Goal: Task Accomplishment & Management: Complete application form

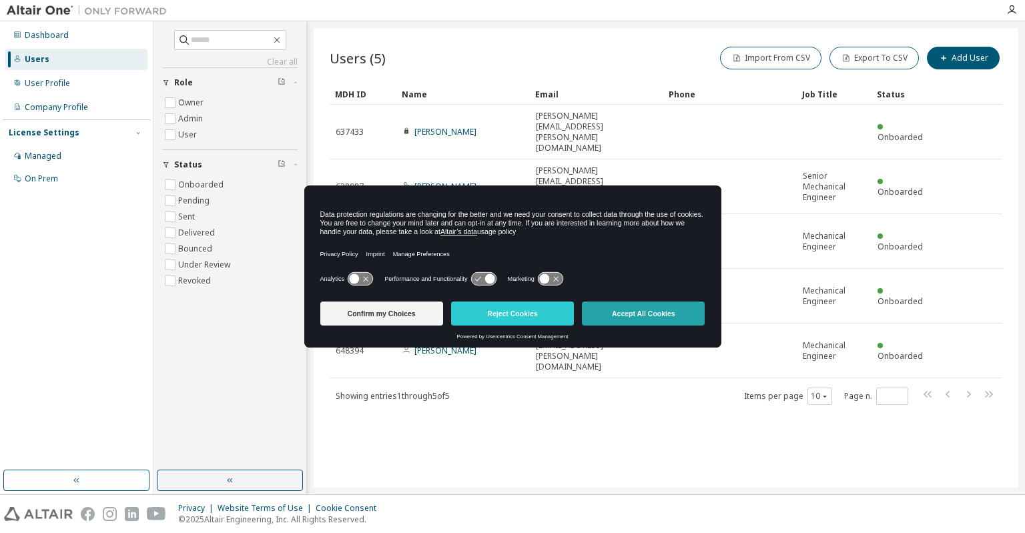
click at [627, 316] on button "Accept All Cookies" at bounding box center [643, 314] width 123 height 24
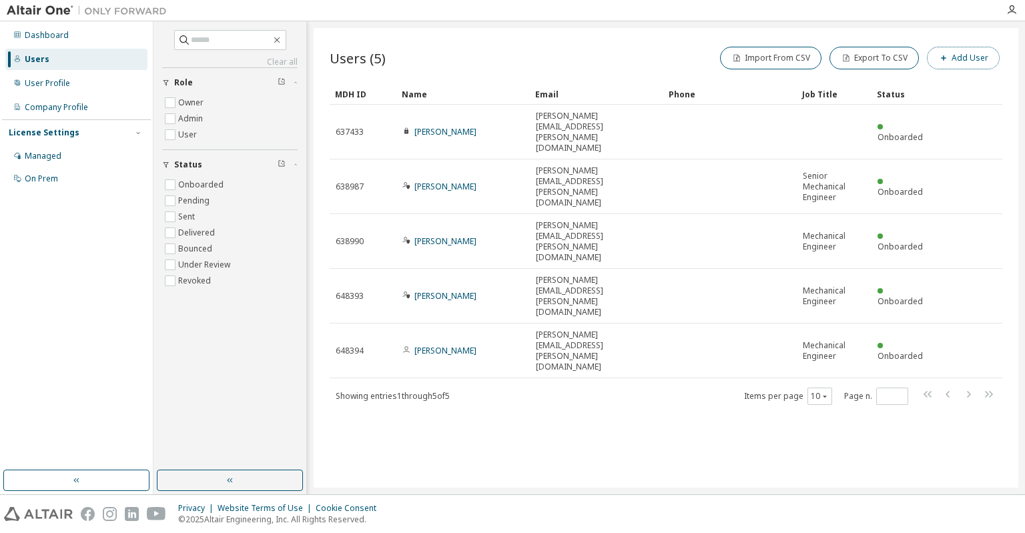
click at [961, 59] on button "Add User" at bounding box center [963, 58] width 73 height 23
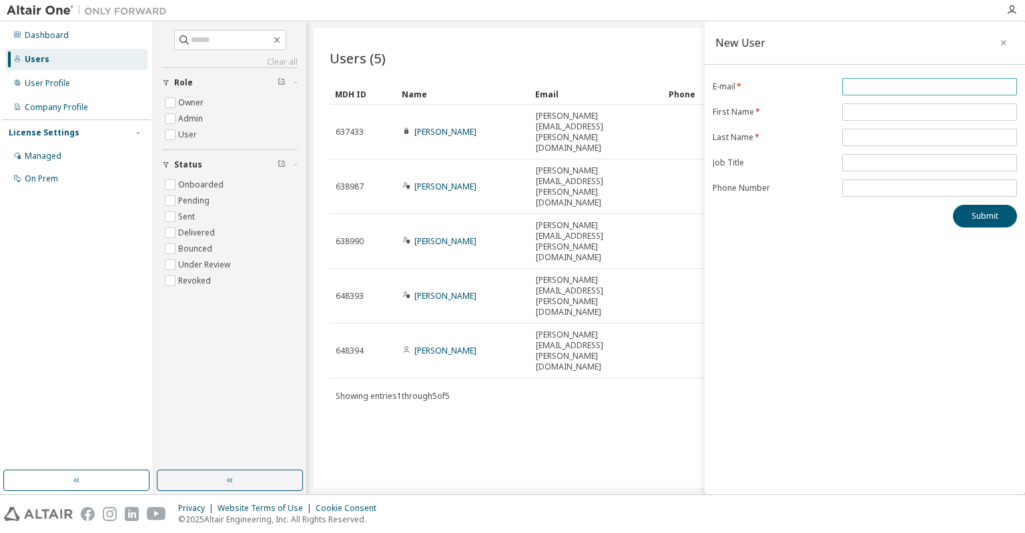
click at [853, 87] on input "email" at bounding box center [929, 86] width 168 height 11
type input "**********"
type input "*********"
click at [993, 214] on button "Submit" at bounding box center [985, 216] width 64 height 23
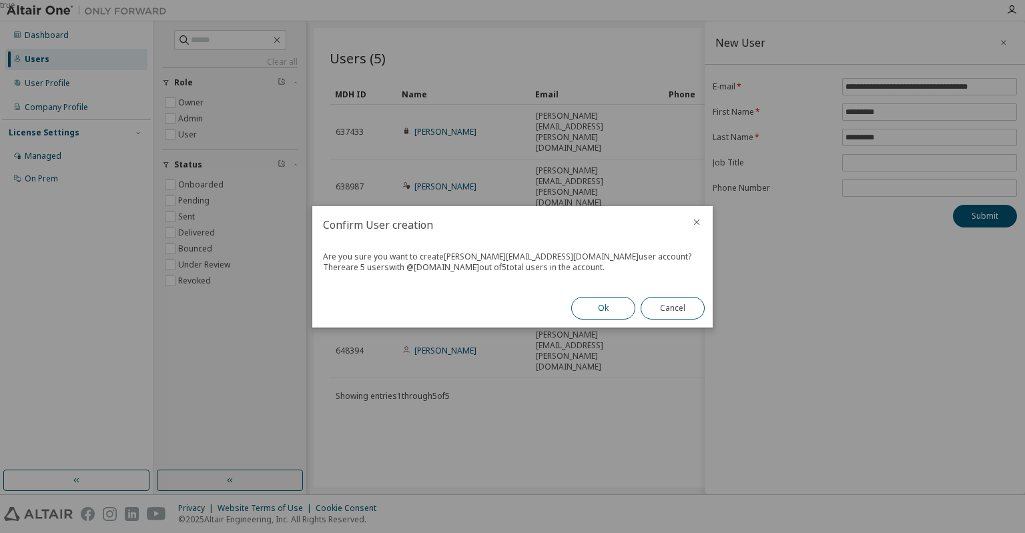
click at [612, 308] on button "Ok" at bounding box center [603, 308] width 64 height 23
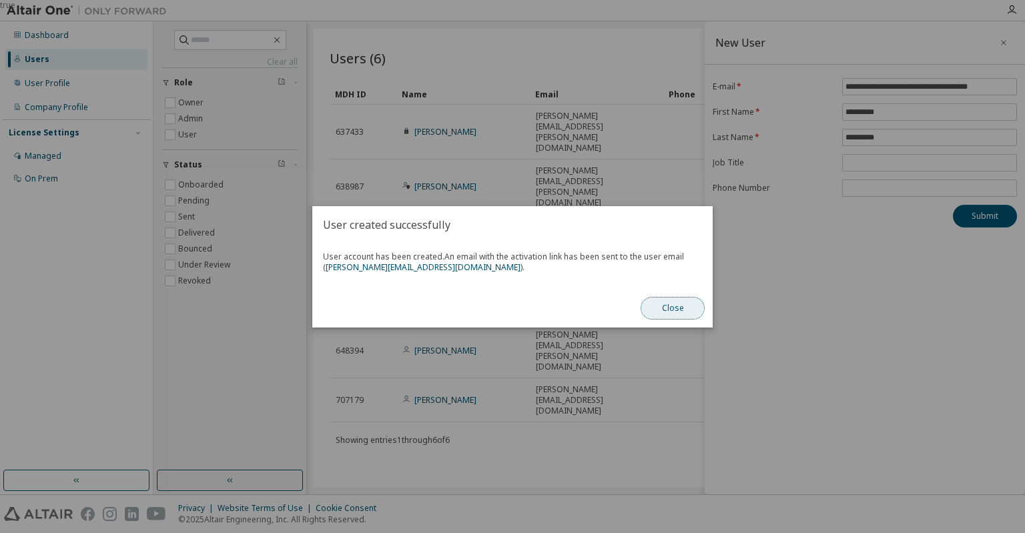
click at [673, 313] on button "Close" at bounding box center [673, 308] width 64 height 23
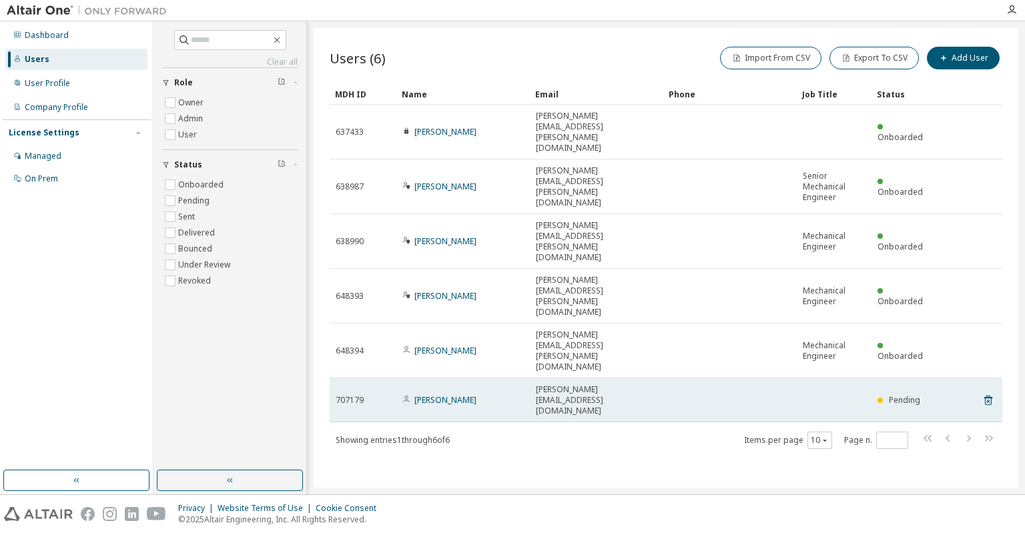
click at [527, 378] on td "[PERSON_NAME]" at bounding box center [462, 400] width 133 height 44
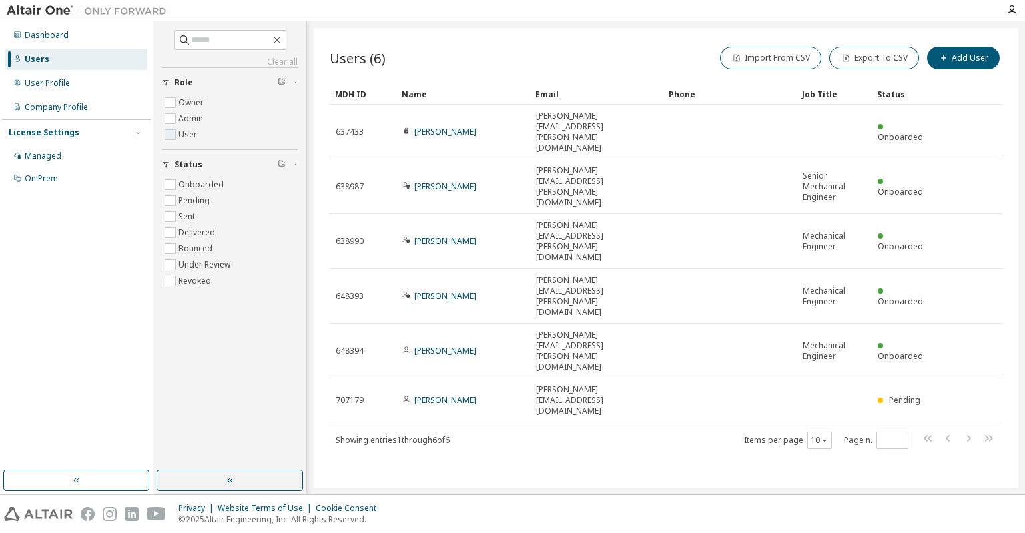
click at [183, 137] on label "User" at bounding box center [188, 135] width 21 height 16
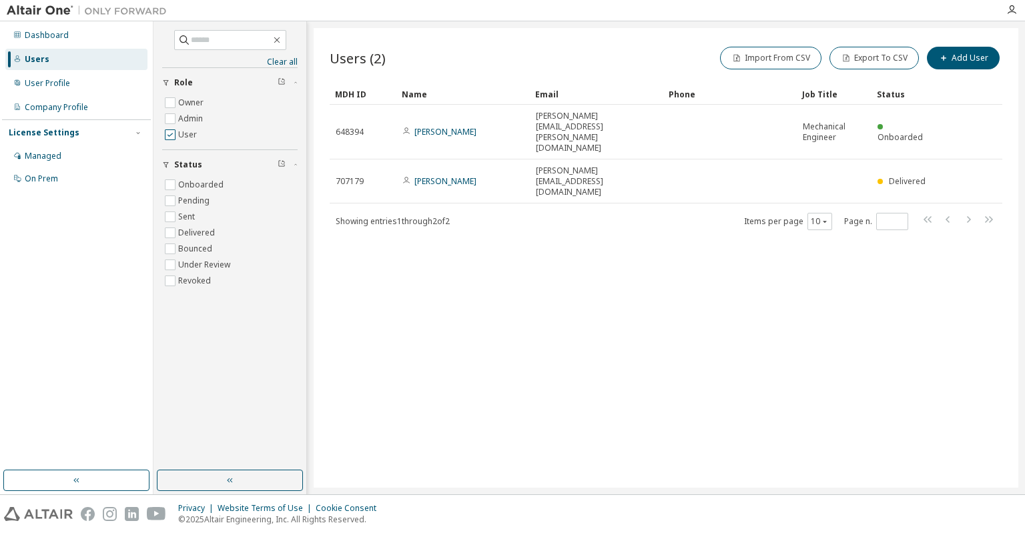
click at [183, 137] on label "User" at bounding box center [188, 135] width 21 height 16
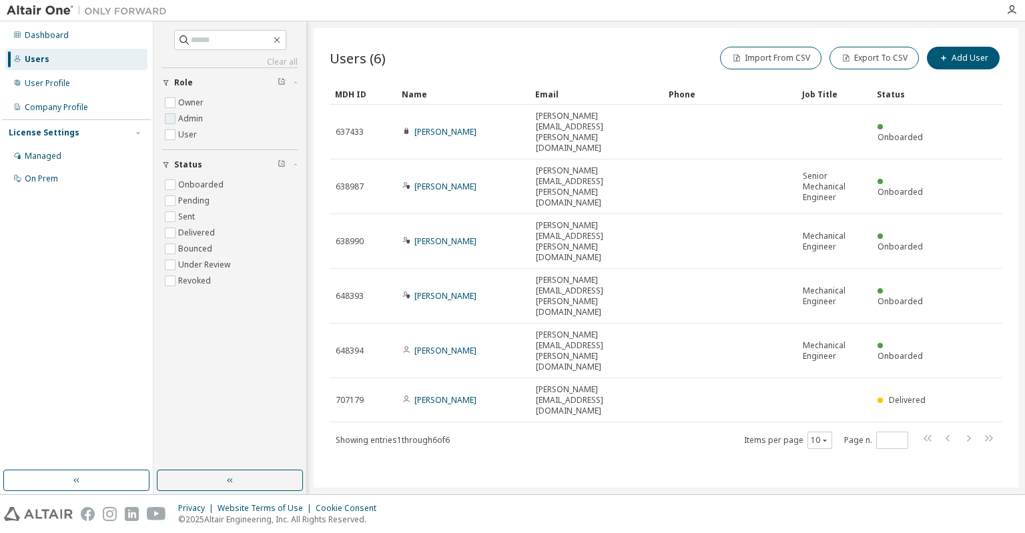
click at [189, 119] on label "Admin" at bounding box center [191, 119] width 27 height 16
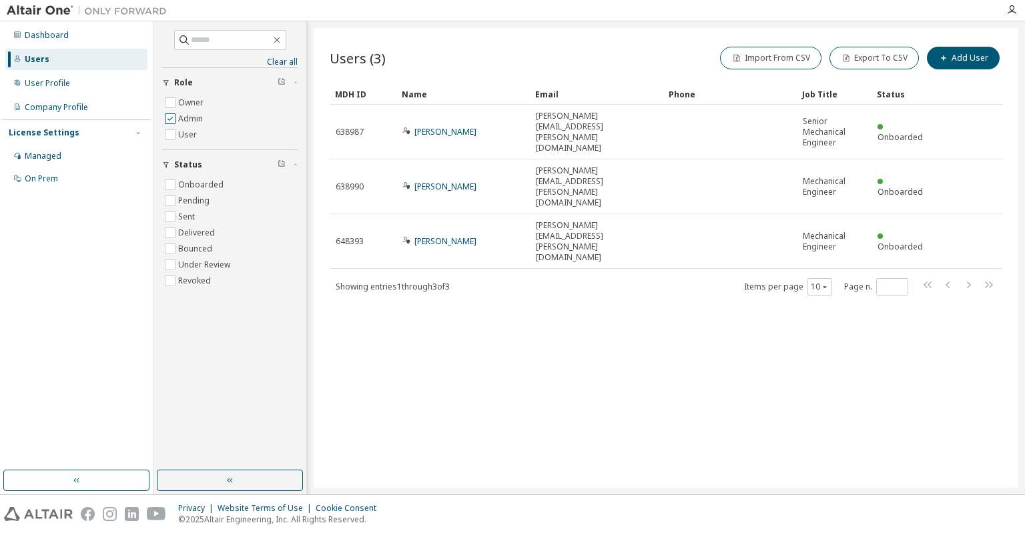
click at [189, 119] on label "Admin" at bounding box center [191, 119] width 27 height 16
